Goal: Feedback & Contribution: Leave review/rating

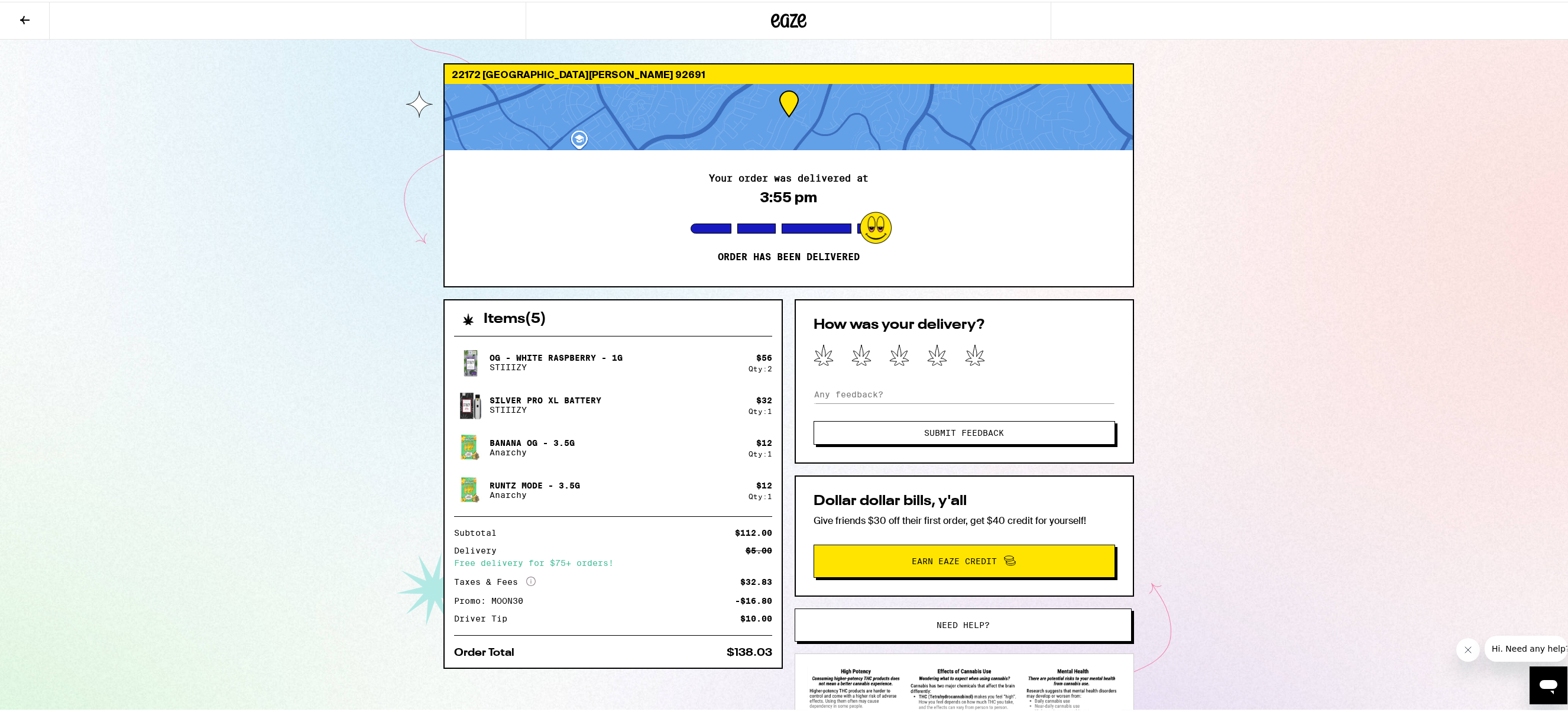
click at [981, 356] on div at bounding box center [965, 354] width 302 height 24
click at [972, 355] on icon at bounding box center [975, 353] width 19 height 21
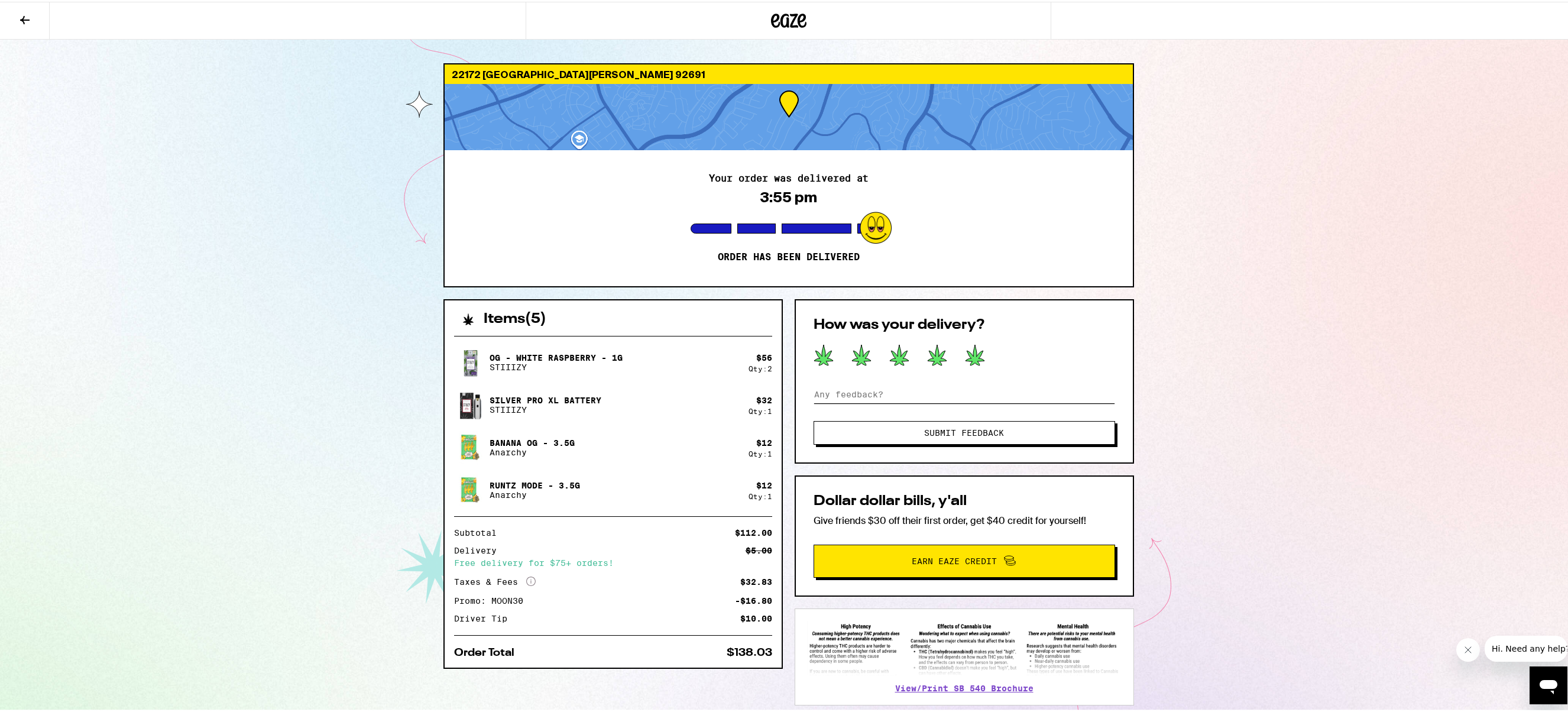
click at [870, 384] on input at bounding box center [965, 392] width 302 height 18
type input "Clean delivery - thank you Eaze team"
drag, startPoint x: 924, startPoint y: 443, endPoint x: 993, endPoint y: 430, distance: 70.2
click at [924, 443] on div "How was your delivery? Clean delivery - thank you Eaze team Submit Feedback" at bounding box center [964, 379] width 340 height 165
click at [983, 431] on span "Submit Feedback" at bounding box center [964, 431] width 80 height 9
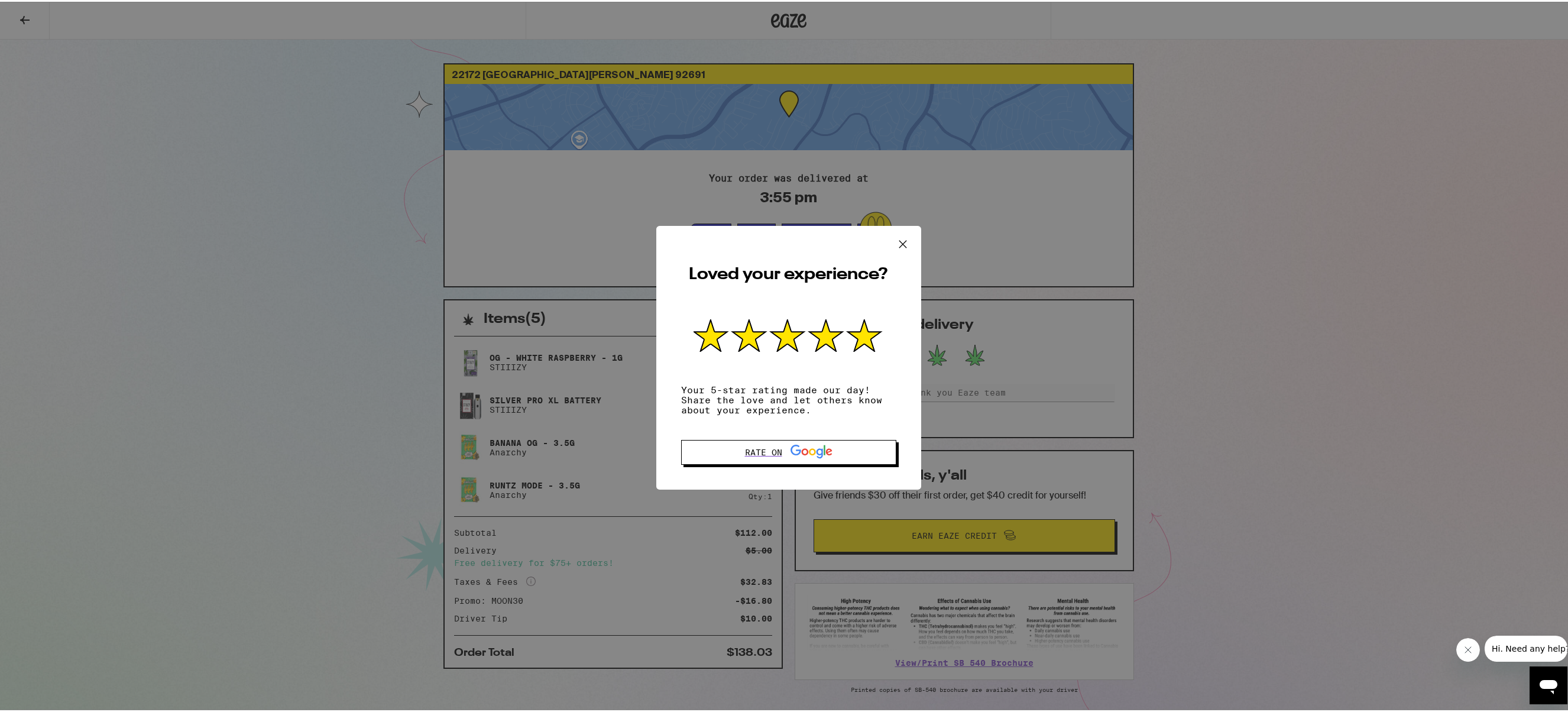
click at [894, 240] on icon at bounding box center [903, 242] width 18 height 18
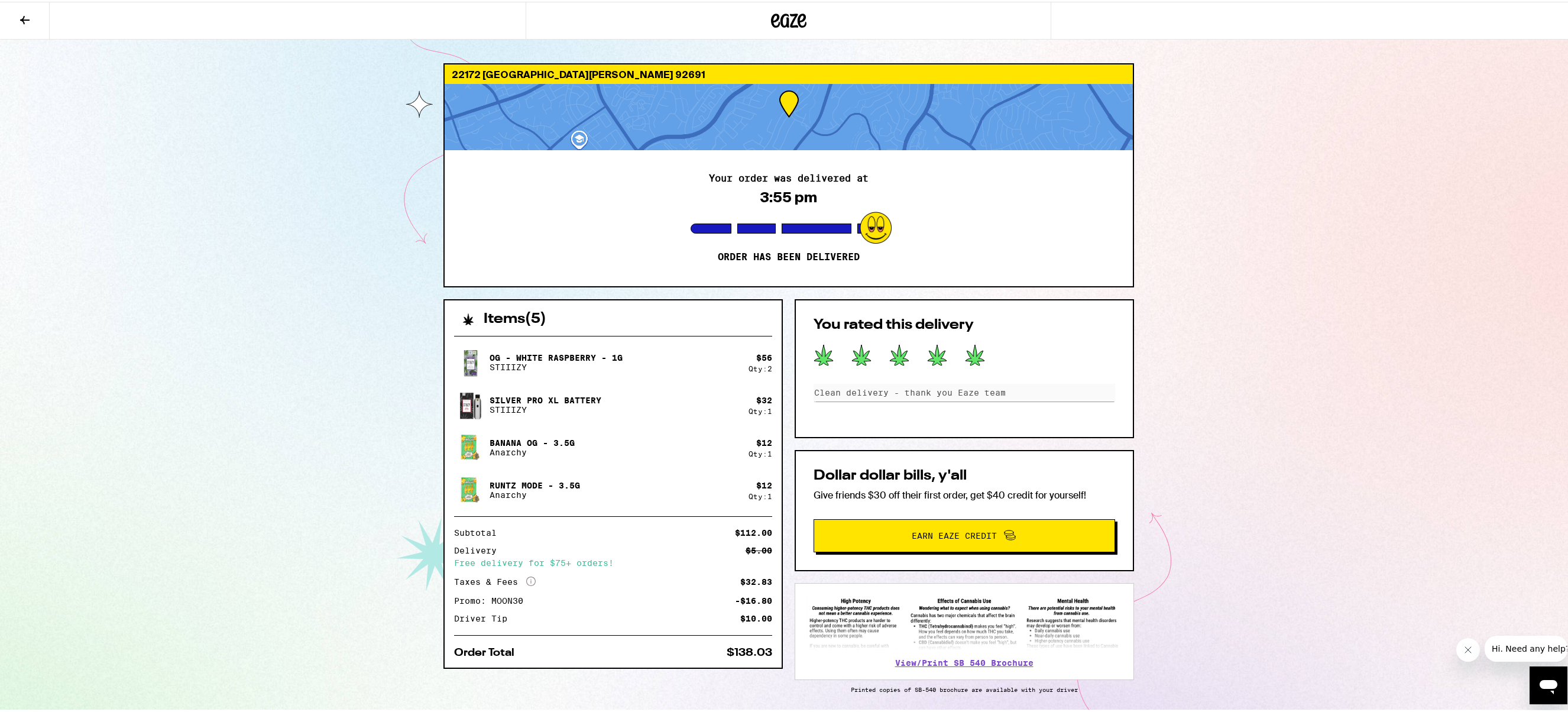
click at [956, 535] on span "Earn Eaze Credit" at bounding box center [954, 535] width 85 height 9
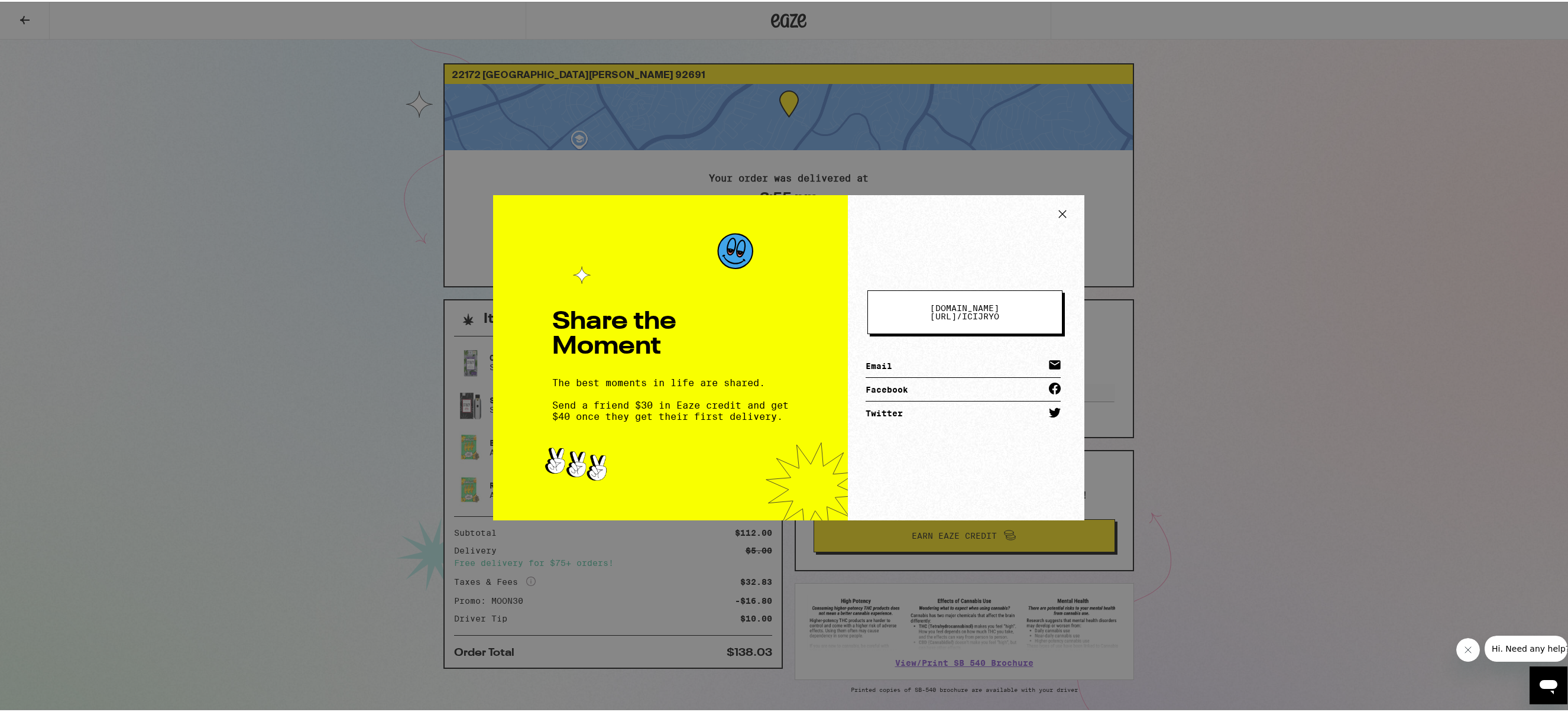
click at [1054, 205] on icon at bounding box center [1062, 212] width 18 height 18
